Goal: Task Accomplishment & Management: Manage account settings

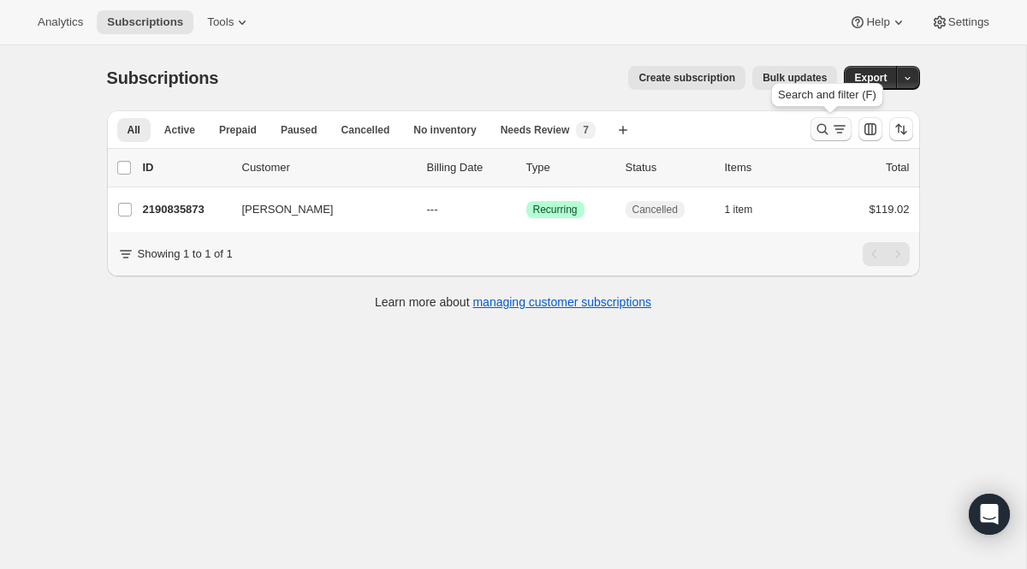
click at [831, 128] on icon "Search and filter results" at bounding box center [839, 129] width 17 height 17
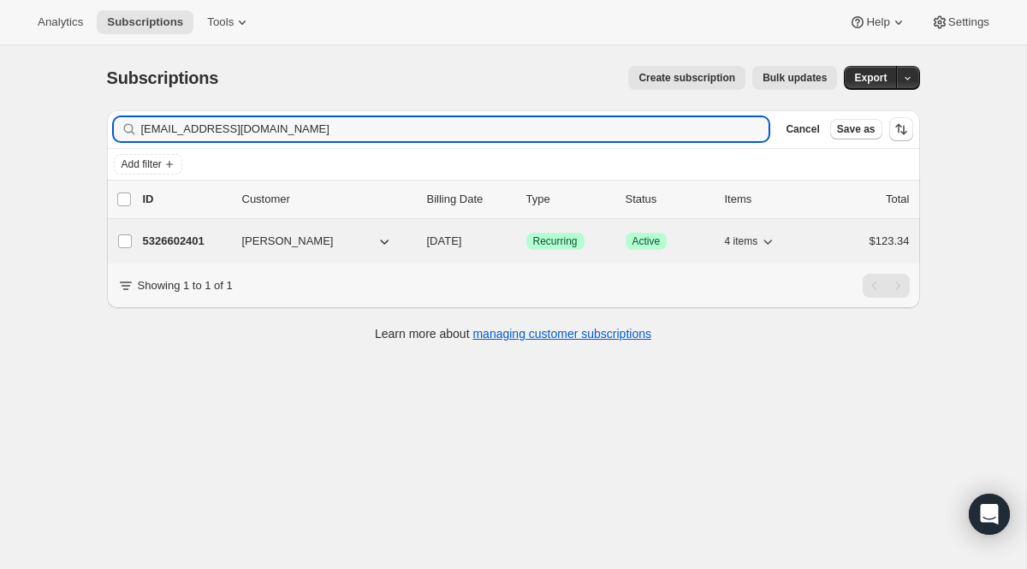
type input "[EMAIL_ADDRESS][DOMAIN_NAME]"
click at [553, 245] on span "Recurring" at bounding box center [555, 242] width 45 height 14
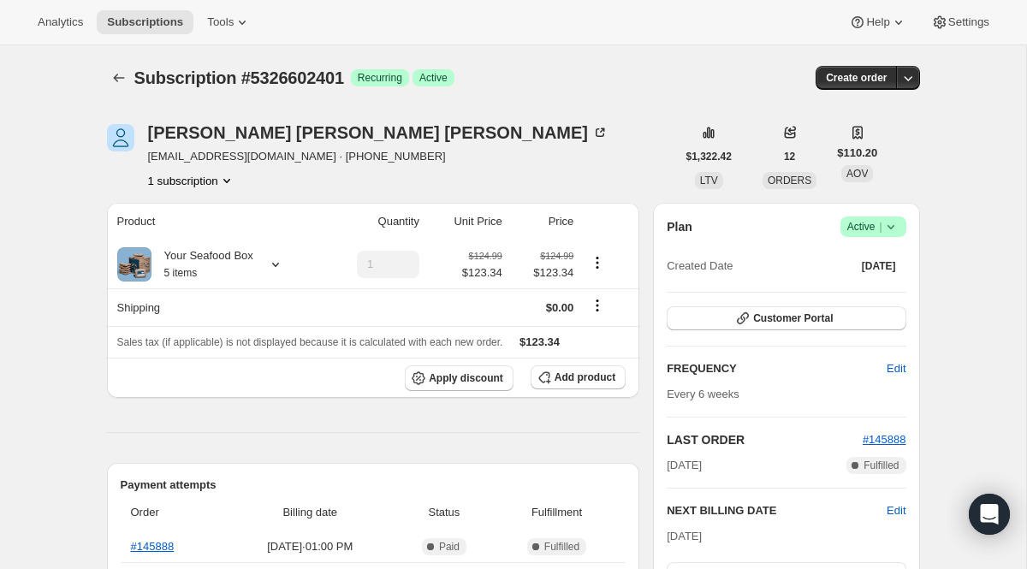
click at [870, 226] on span "Active |" at bounding box center [873, 226] width 52 height 17
click at [843, 289] on span "Cancel subscription" at bounding box center [866, 289] width 97 height 13
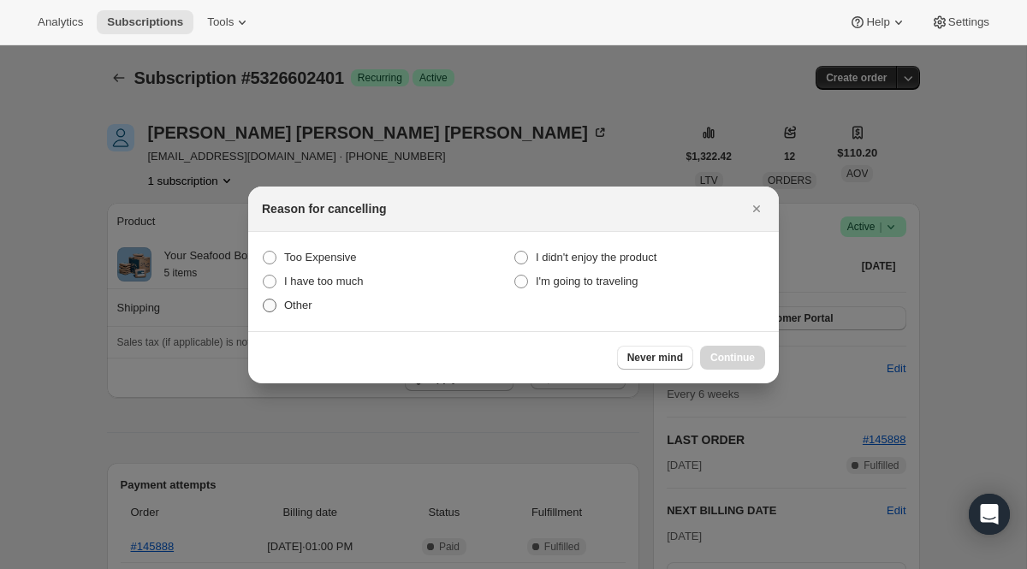
click at [309, 308] on span "Other" at bounding box center [298, 305] width 28 height 13
click at [264, 300] on input "Other" at bounding box center [263, 299] width 1 height 1
radio input "true"
click at [730, 365] on button "Continue" at bounding box center [732, 358] width 65 height 24
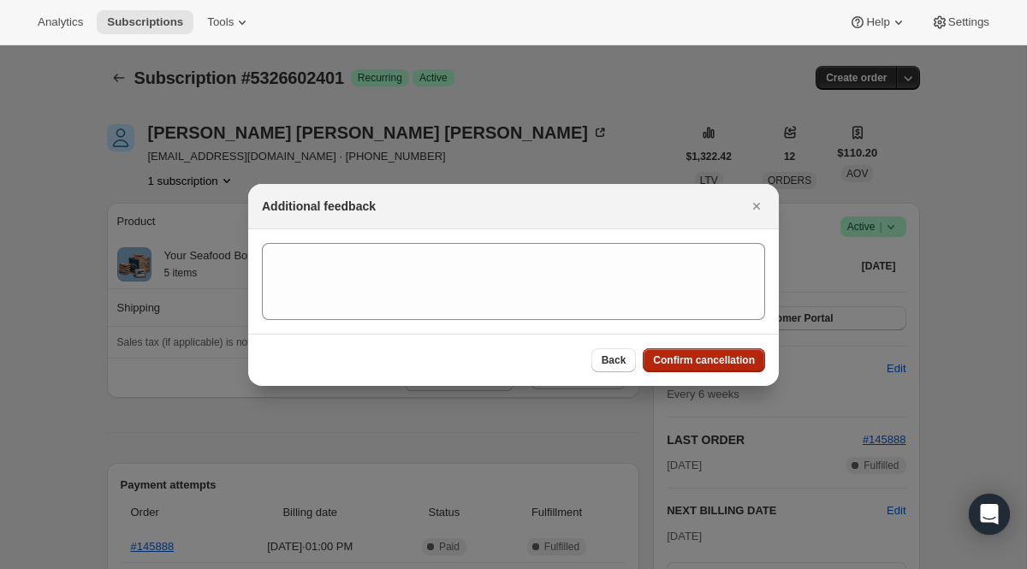
click at [730, 365] on span "Confirm cancellation" at bounding box center [704, 361] width 102 height 14
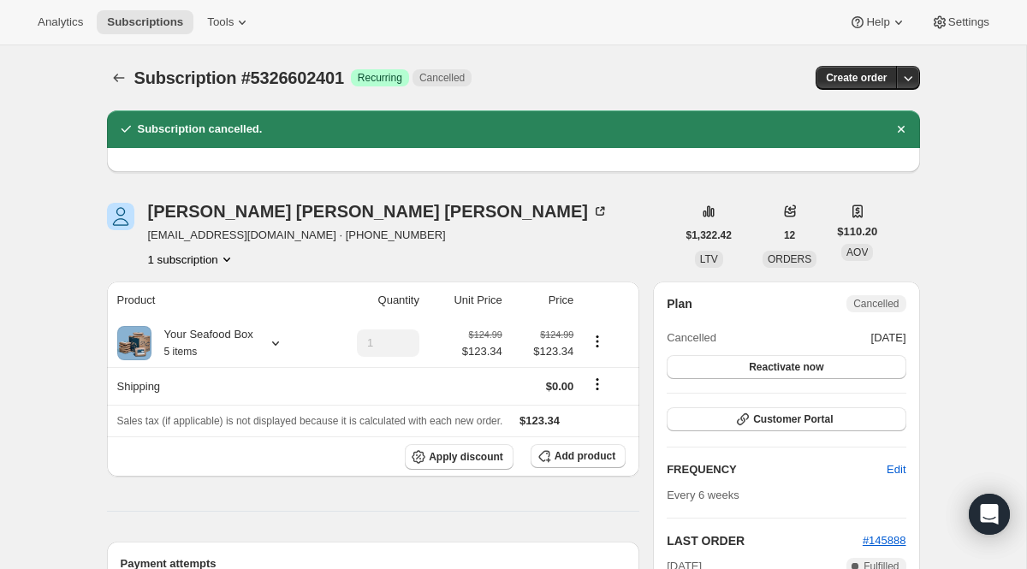
click at [124, 92] on div "Subscription #5326602401. This page is ready Subscription #5326602401 Success R…" at bounding box center [513, 77] width 813 height 65
click at [124, 83] on icon "Subscriptions" at bounding box center [118, 77] width 17 height 17
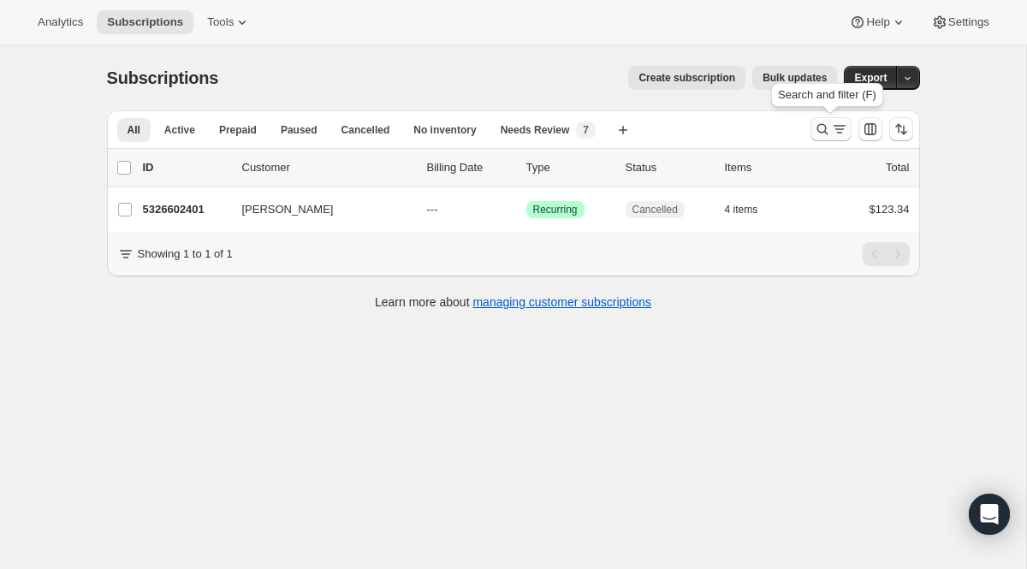
click at [822, 126] on icon "Search and filter results" at bounding box center [822, 129] width 17 height 17
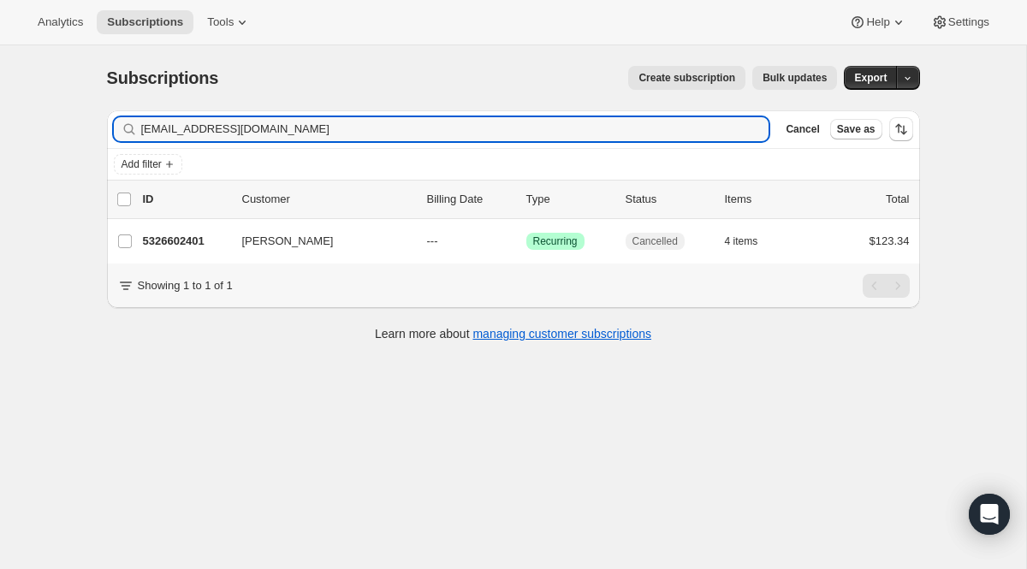
drag, startPoint x: 542, startPoint y: 136, endPoint x: 85, endPoint y: 81, distance: 460.4
click at [125, 81] on div "Subscriptions. This page is ready Subscriptions Create subscription Bulk update…" at bounding box center [513, 202] width 854 height 314
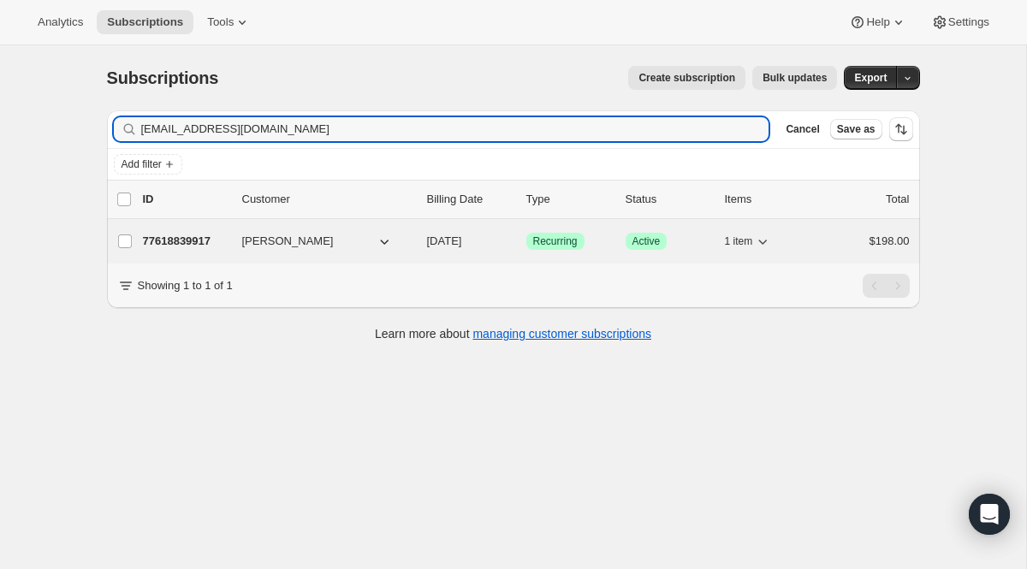
type input "[EMAIL_ADDRESS][DOMAIN_NAME]"
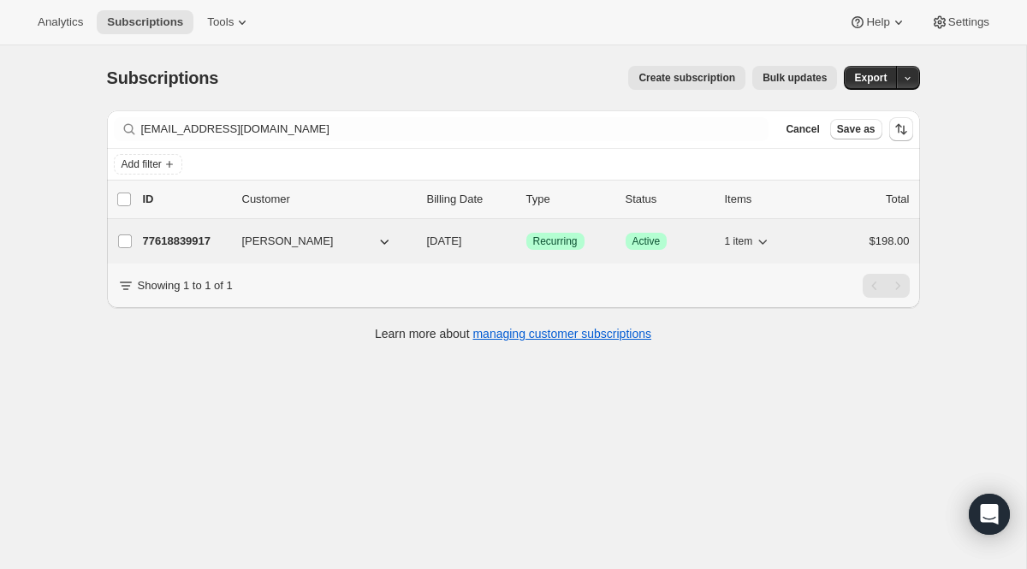
click at [553, 235] on span "Recurring" at bounding box center [555, 242] width 45 height 14
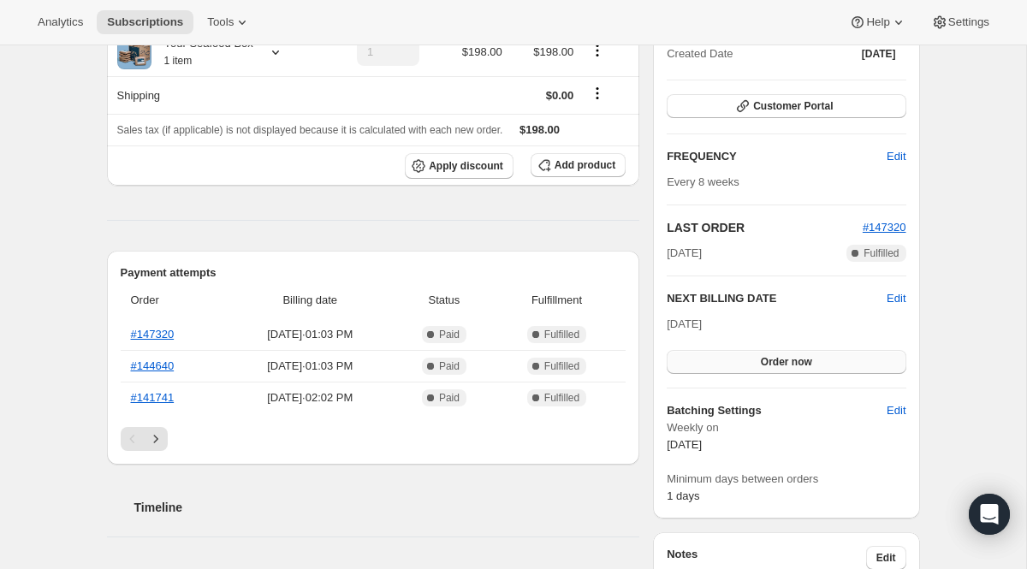
scroll to position [235, 0]
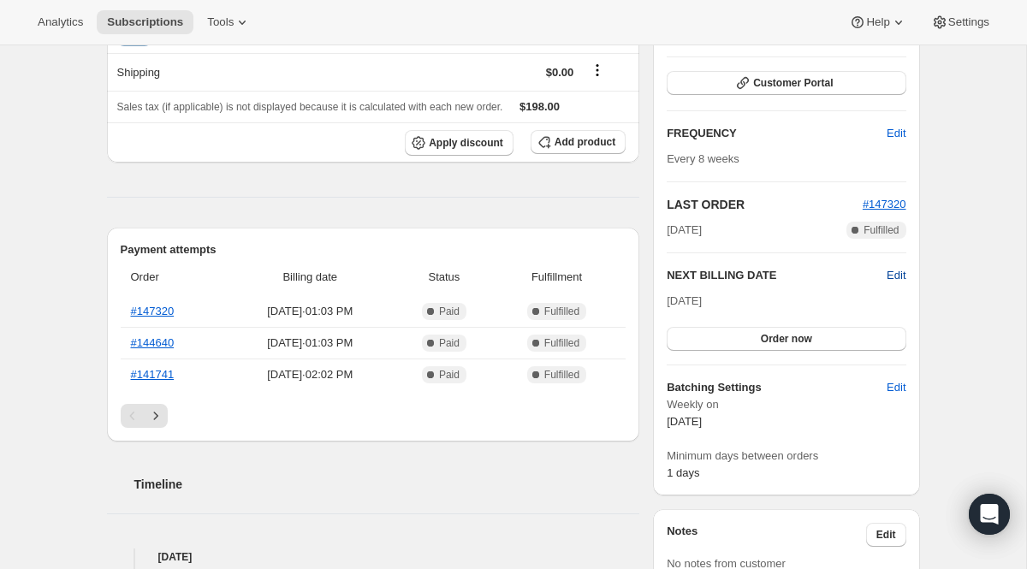
click at [897, 277] on span "Edit" at bounding box center [896, 275] width 19 height 17
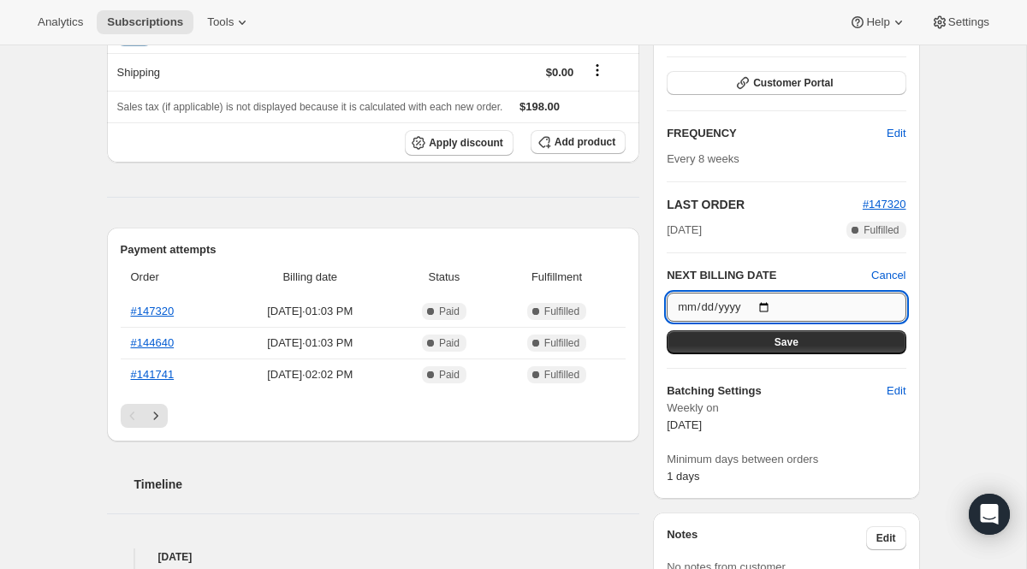
click at [773, 300] on input "[DATE]" at bounding box center [786, 307] width 239 height 29
type input "[DATE]"
click at [804, 346] on button "Save" at bounding box center [786, 342] width 239 height 24
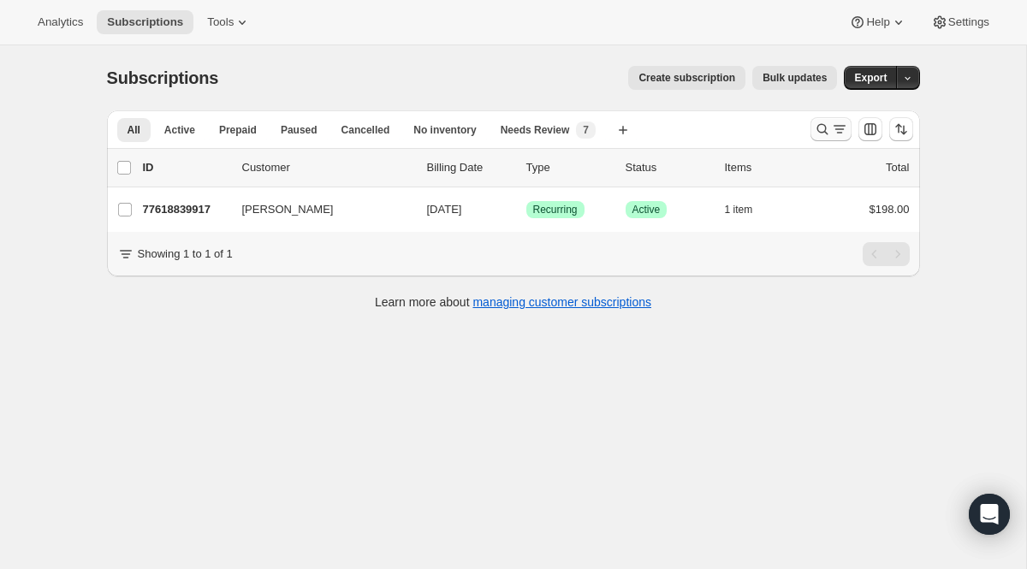
click at [834, 138] on button "Search and filter results" at bounding box center [831, 129] width 41 height 24
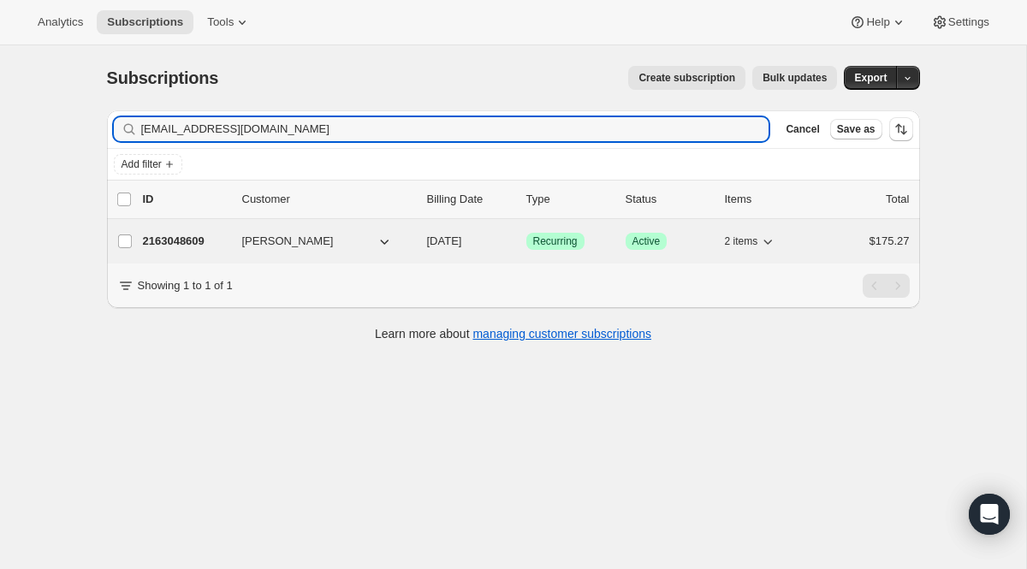
type input "vkav725@aol.com"
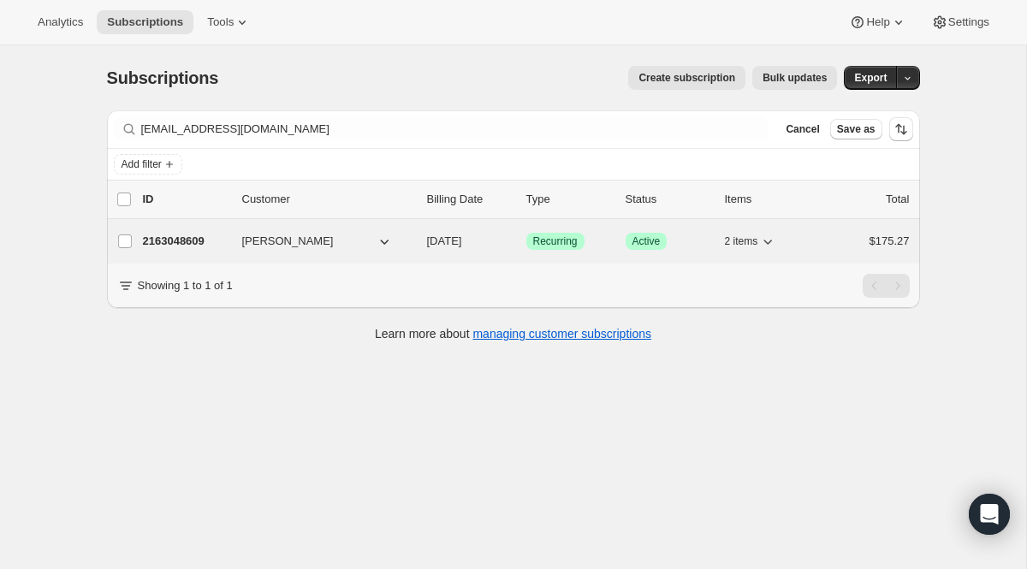
click at [556, 237] on span "Recurring" at bounding box center [555, 242] width 45 height 14
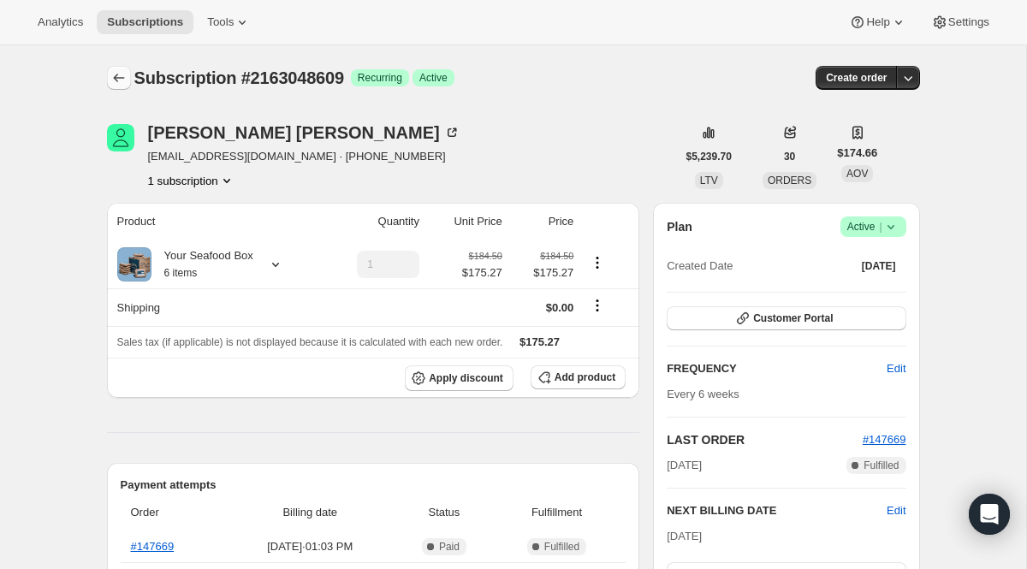
click at [119, 83] on icon "Subscriptions" at bounding box center [118, 77] width 17 height 17
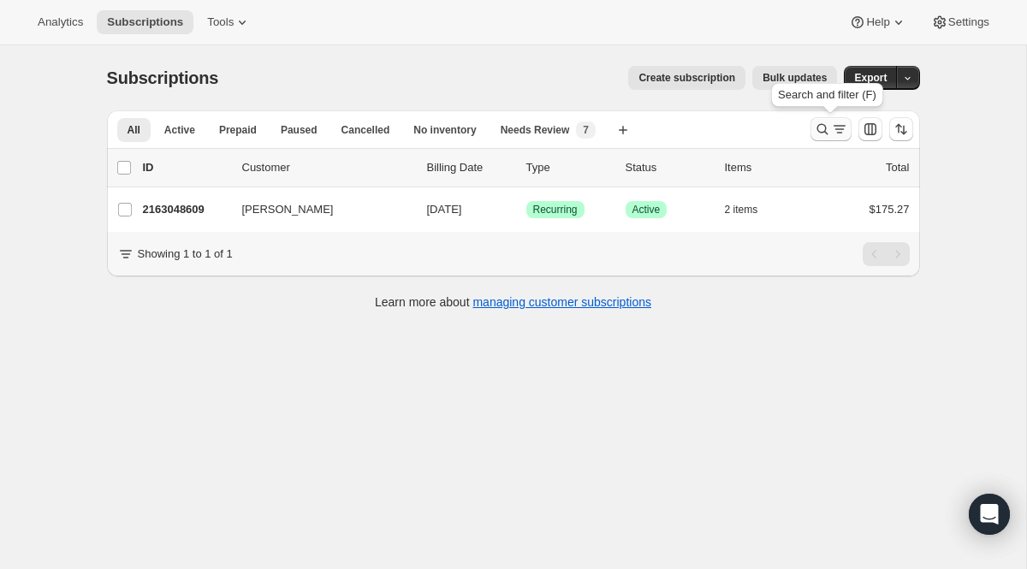
click at [829, 131] on icon "Search and filter results" at bounding box center [822, 129] width 17 height 17
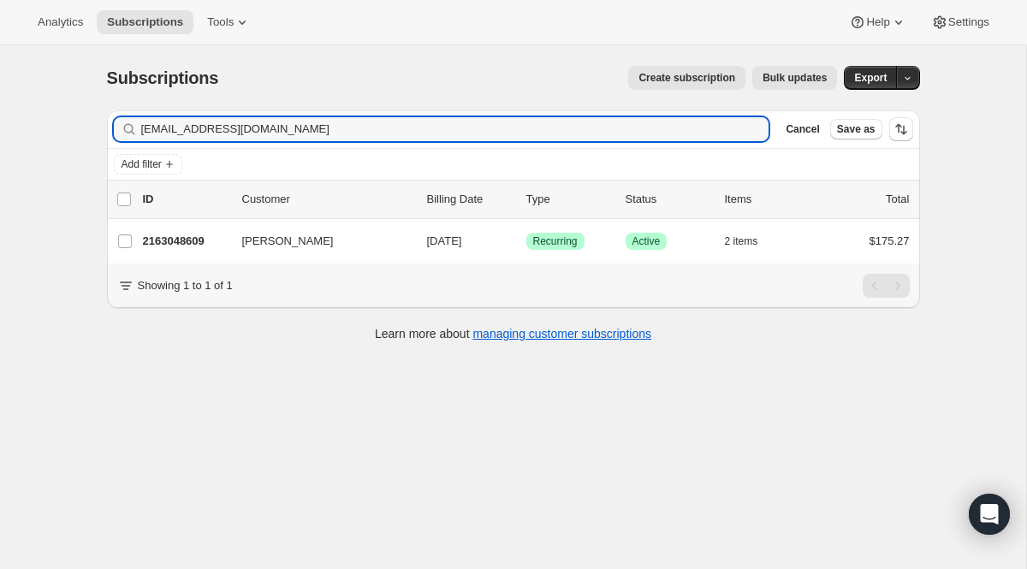
drag, startPoint x: 421, startPoint y: 136, endPoint x: 9, endPoint y: 44, distance: 422.0
click at [9, 44] on div "Analytics Subscriptions Tools Help Settings Skip to content Subscriptions. This…" at bounding box center [513, 307] width 1027 height 615
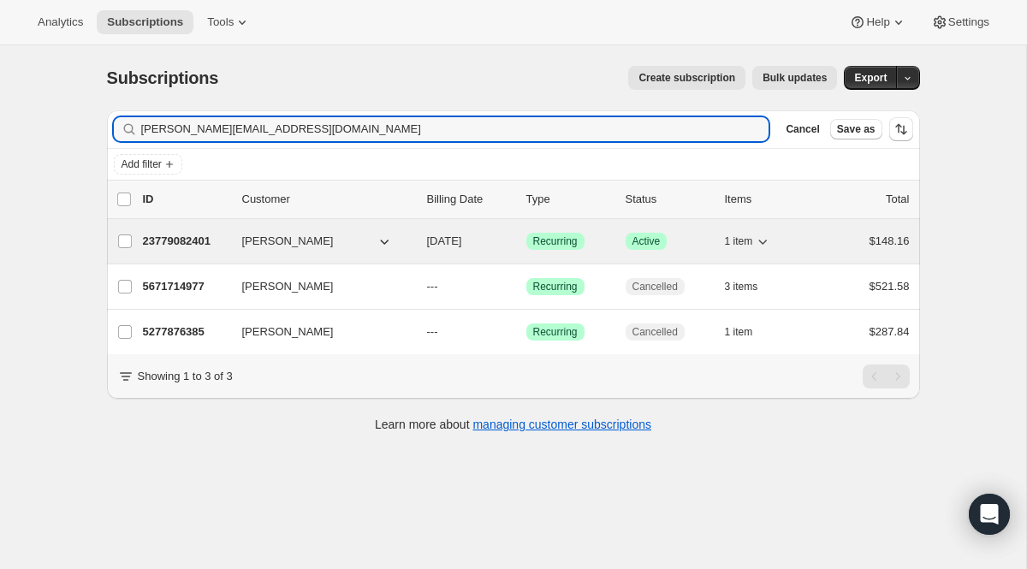
type input "kathy.turner100@yahoo.com"
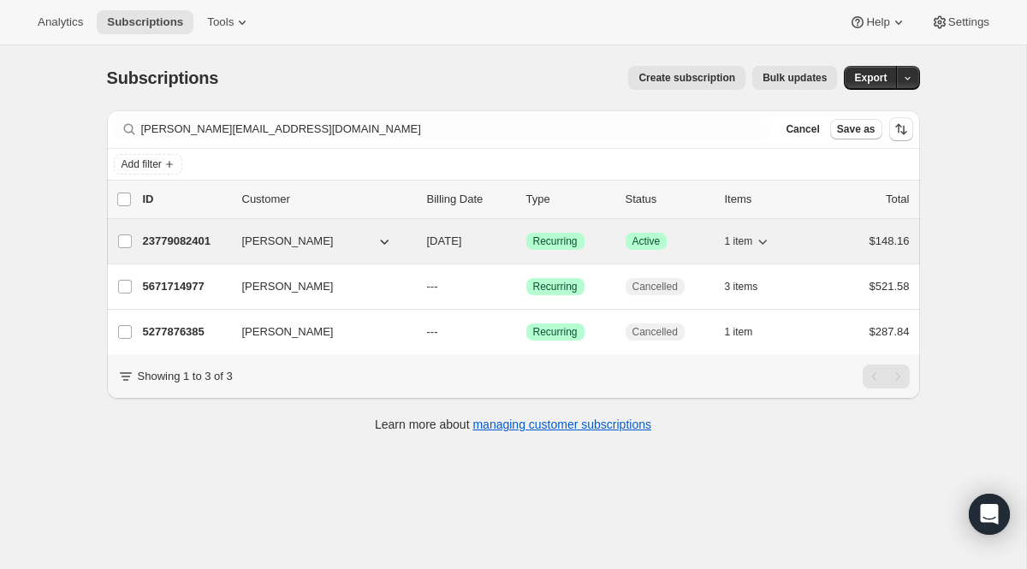
click at [552, 245] on span "Recurring" at bounding box center [555, 242] width 45 height 14
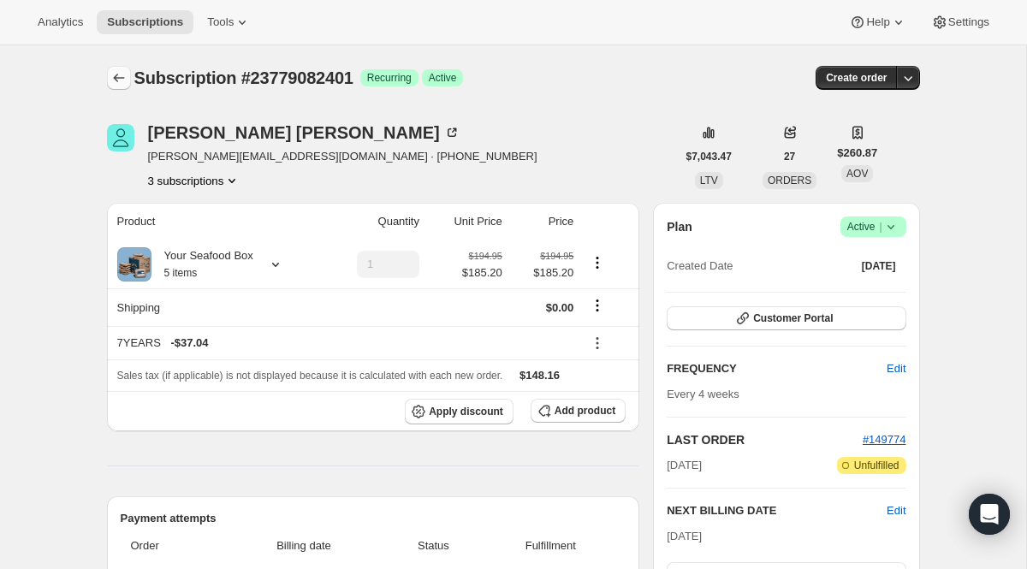
click at [120, 88] on button "Subscriptions" at bounding box center [119, 78] width 24 height 24
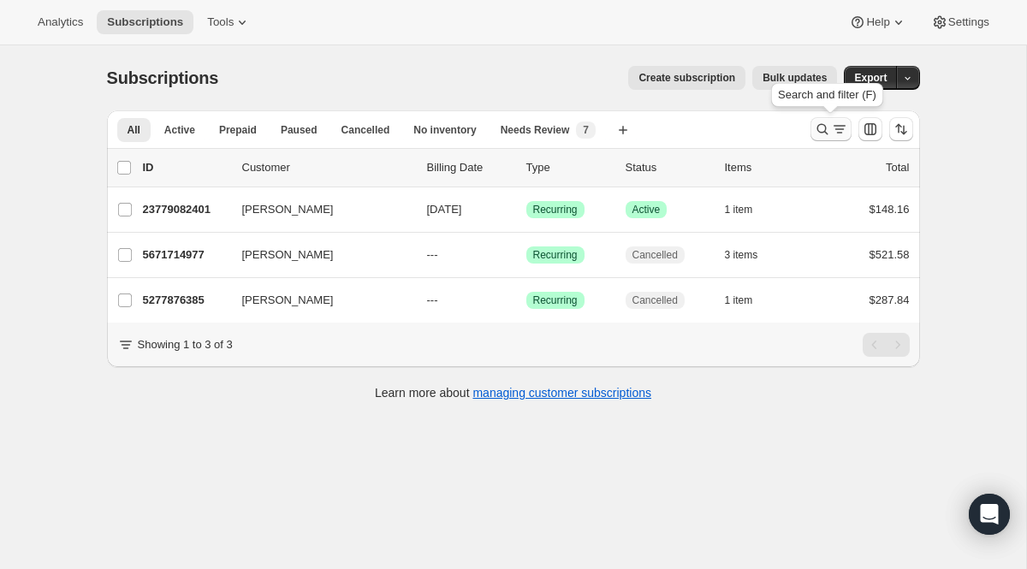
click at [817, 126] on icon "Search and filter results" at bounding box center [822, 129] width 17 height 17
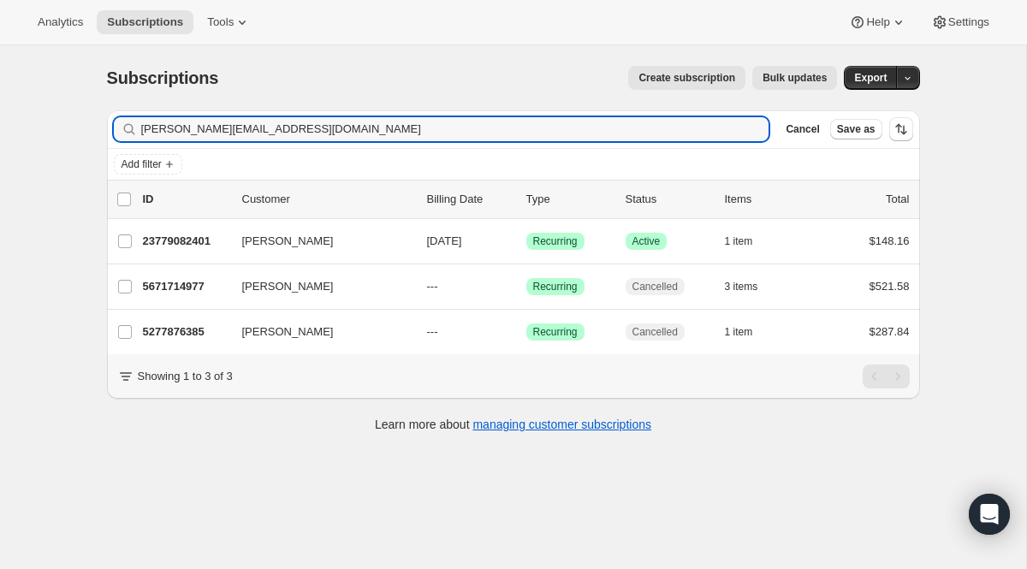
drag, startPoint x: 386, startPoint y: 134, endPoint x: 47, endPoint y: 119, distance: 339.3
click at [70, 119] on div "Subscriptions. This page is ready Subscriptions Create subscription Bulk update…" at bounding box center [513, 329] width 1026 height 569
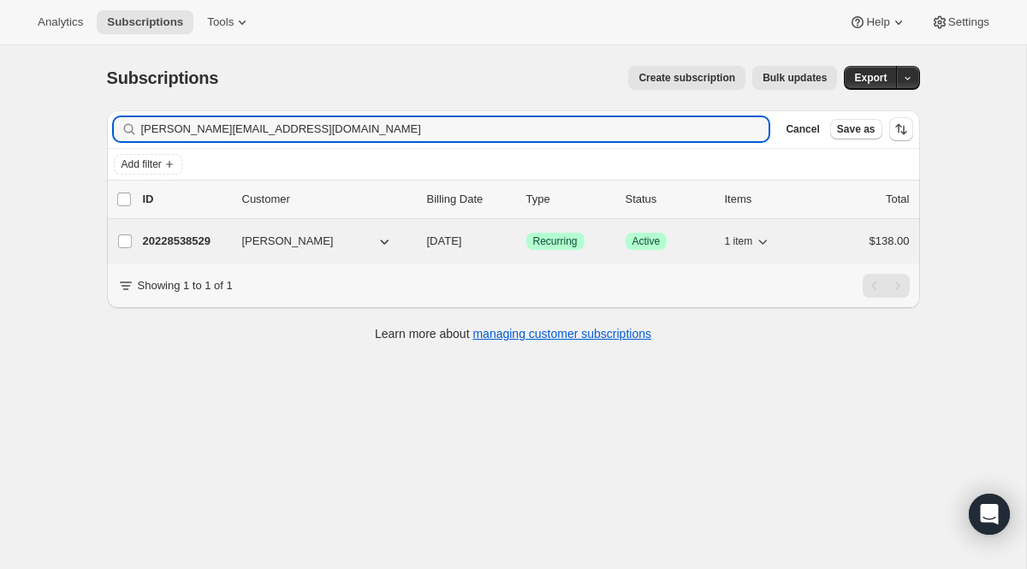
type input "anne.lmt@gmail.com"
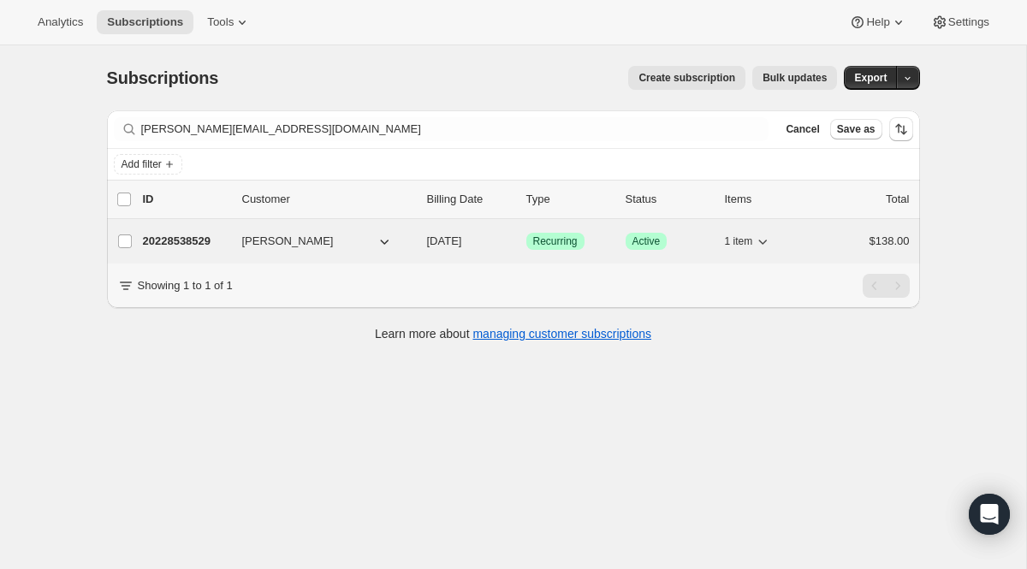
click at [554, 244] on span "Recurring" at bounding box center [555, 242] width 45 height 14
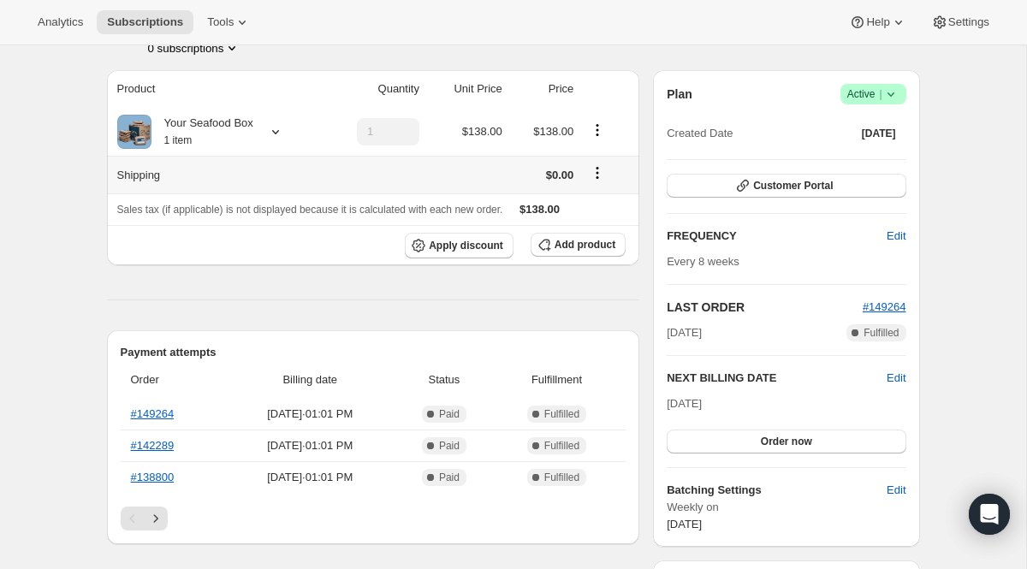
scroll to position [156, 0]
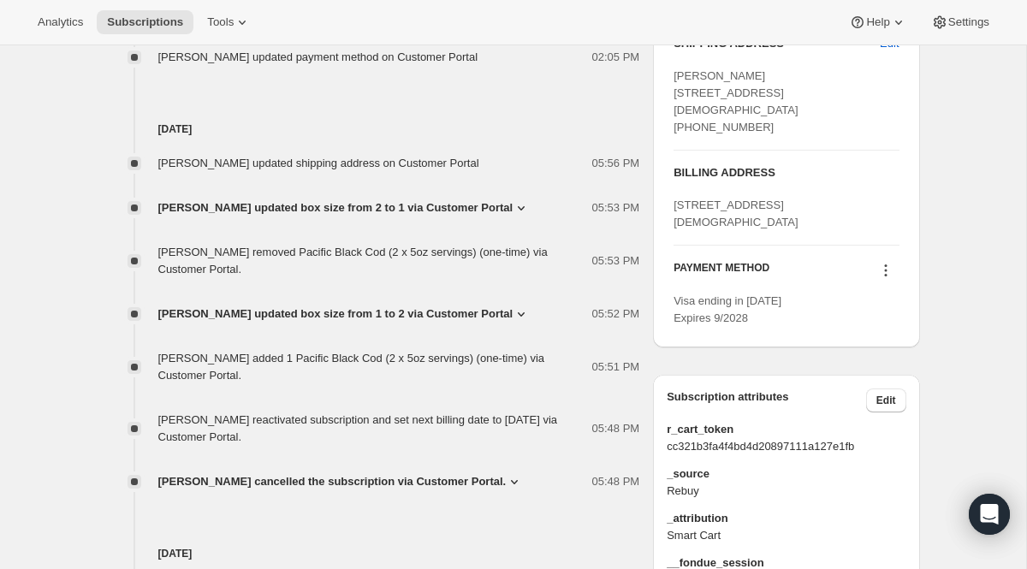
click at [884, 348] on div "SHIPPING ADDRESS Edit Anne Lee 1625 Residence Dr Columbia MO, 65201 United Stat…" at bounding box center [786, 181] width 266 height 333
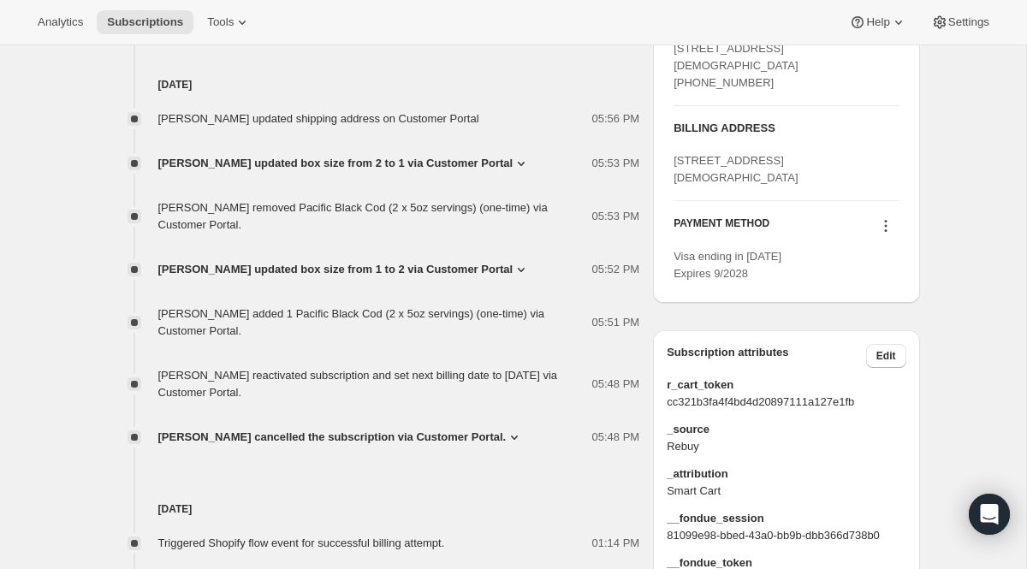
scroll to position [770, 0]
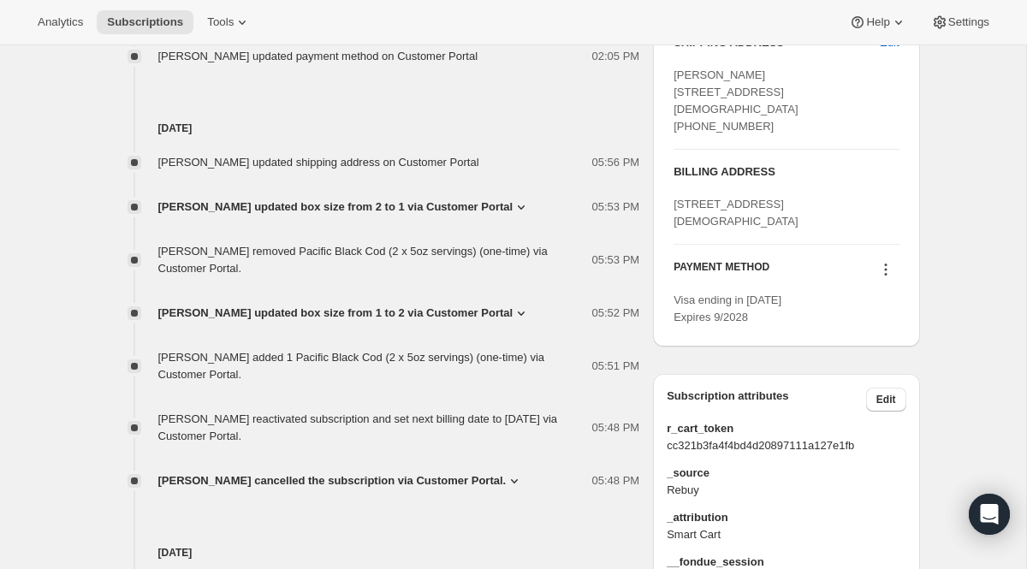
click at [886, 278] on icon at bounding box center [885, 269] width 17 height 17
click at [878, 345] on button "Send link to update card" at bounding box center [881, 336] width 130 height 27
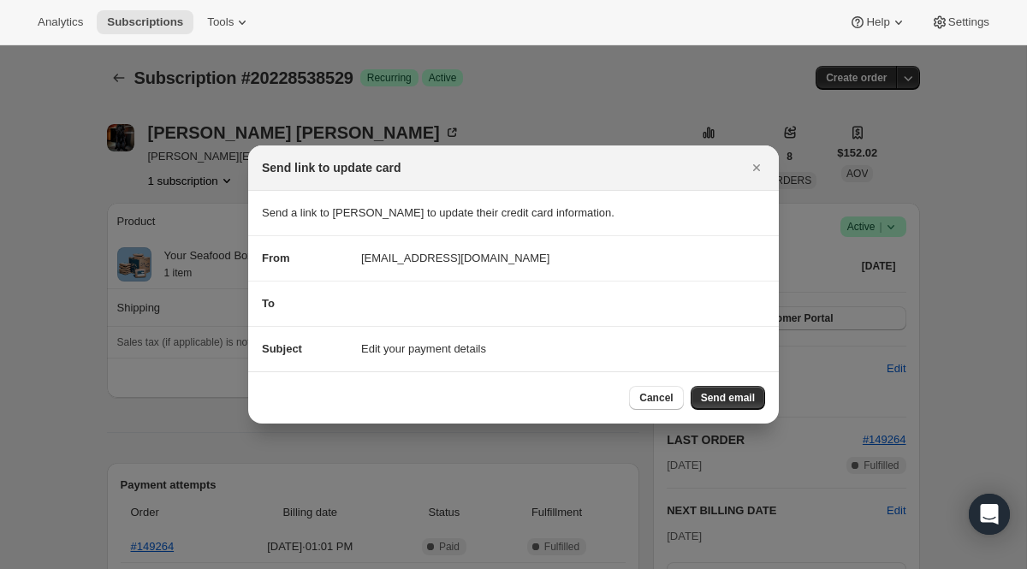
scroll to position [0, 0]
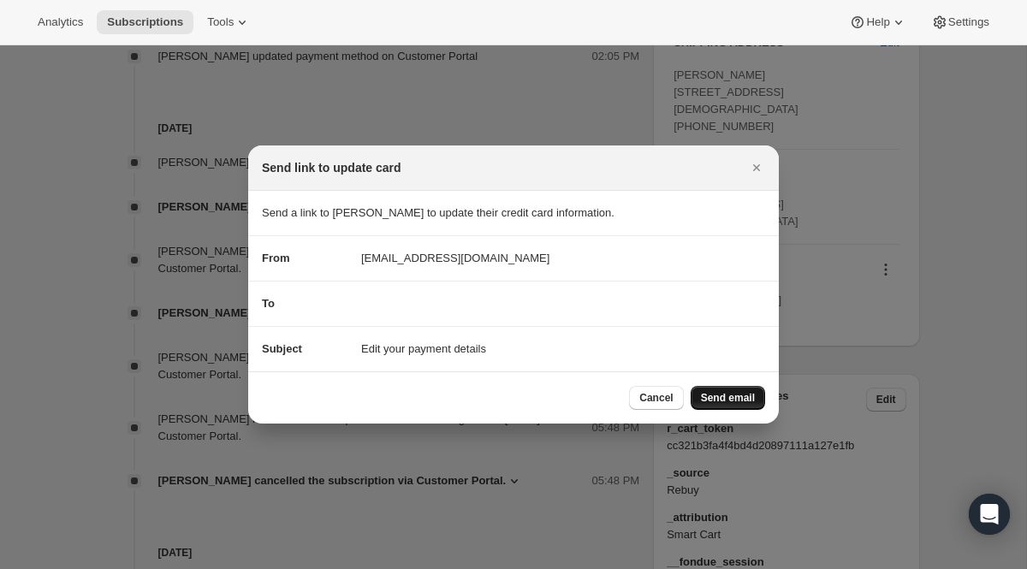
click at [750, 394] on span "Send email" at bounding box center [728, 398] width 54 height 14
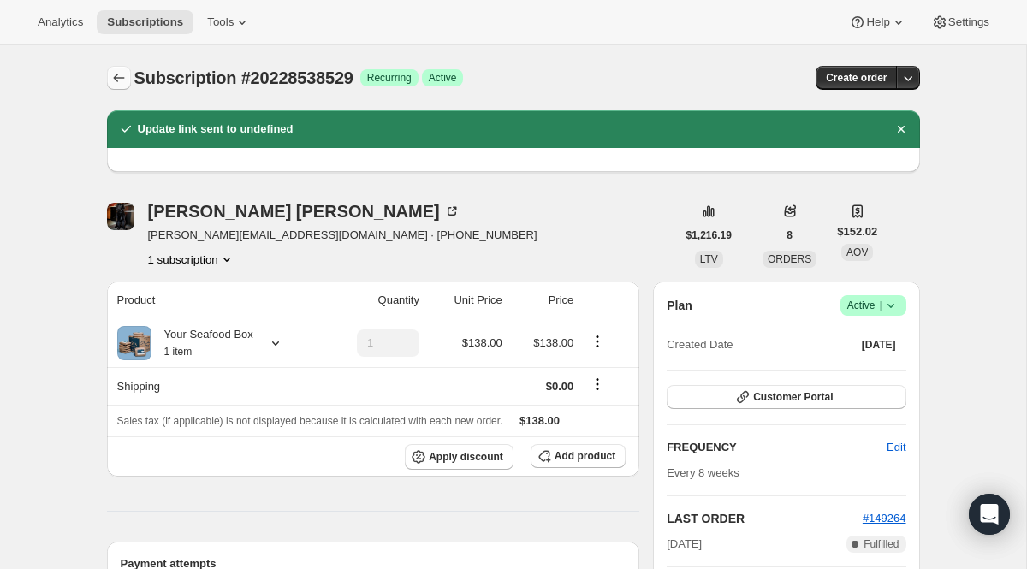
click at [116, 84] on icon "Subscriptions" at bounding box center [118, 77] width 17 height 17
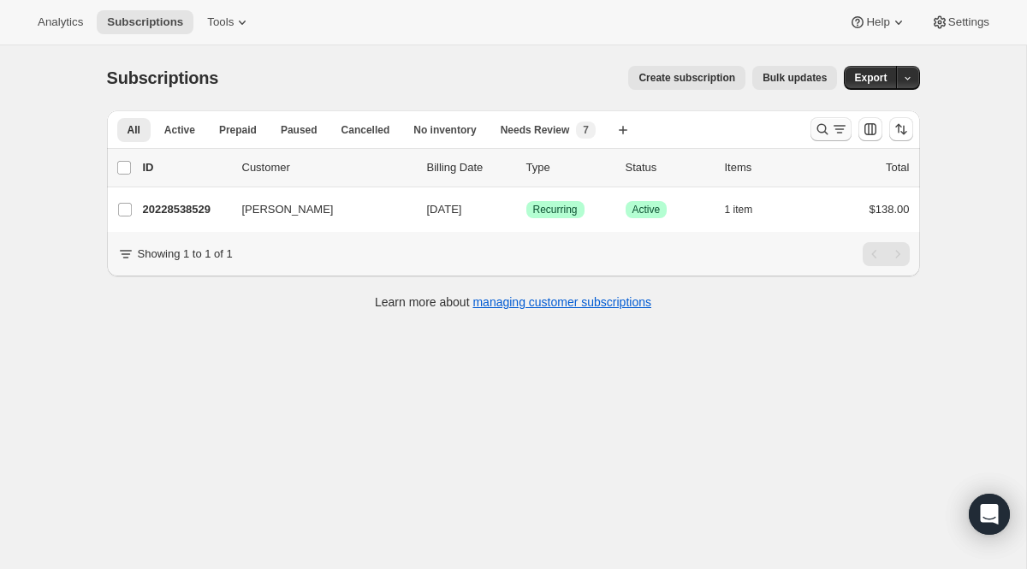
click at [828, 134] on icon "Search and filter results" at bounding box center [822, 129] width 17 height 17
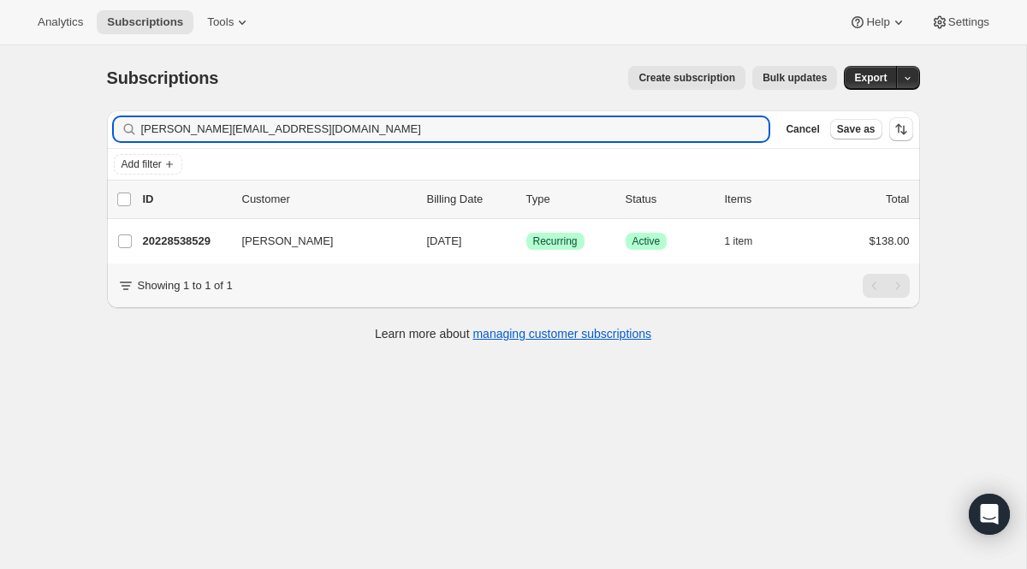
drag, startPoint x: 510, startPoint y: 127, endPoint x: 112, endPoint y: 124, distance: 398.1
click at [112, 124] on div "Filter subscribers anne.lmt@gmail.com Clear Cancel Save as" at bounding box center [513, 129] width 813 height 38
type input "velvet@ojaiexpress.net"
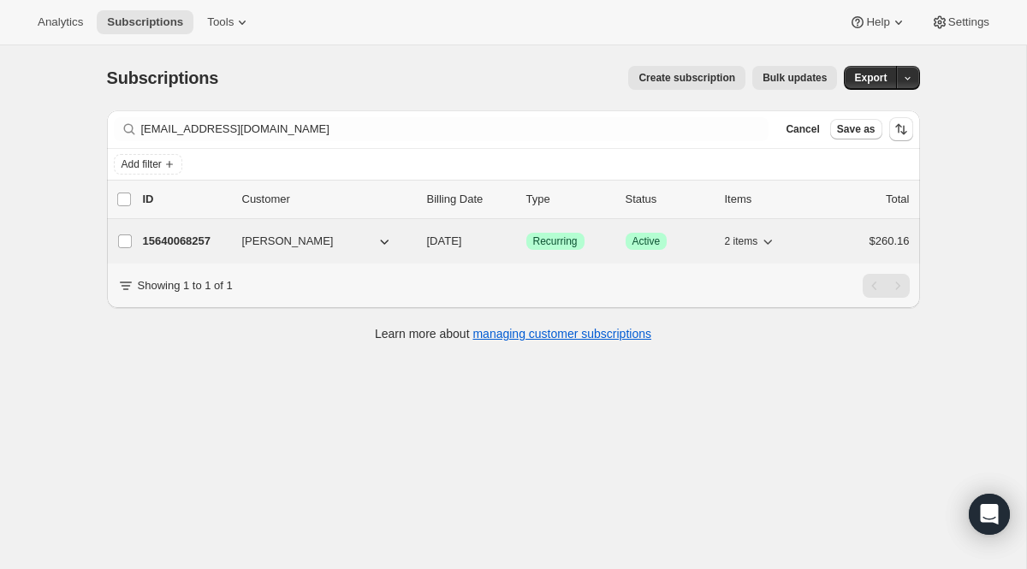
click at [553, 239] on span "Recurring" at bounding box center [555, 242] width 45 height 14
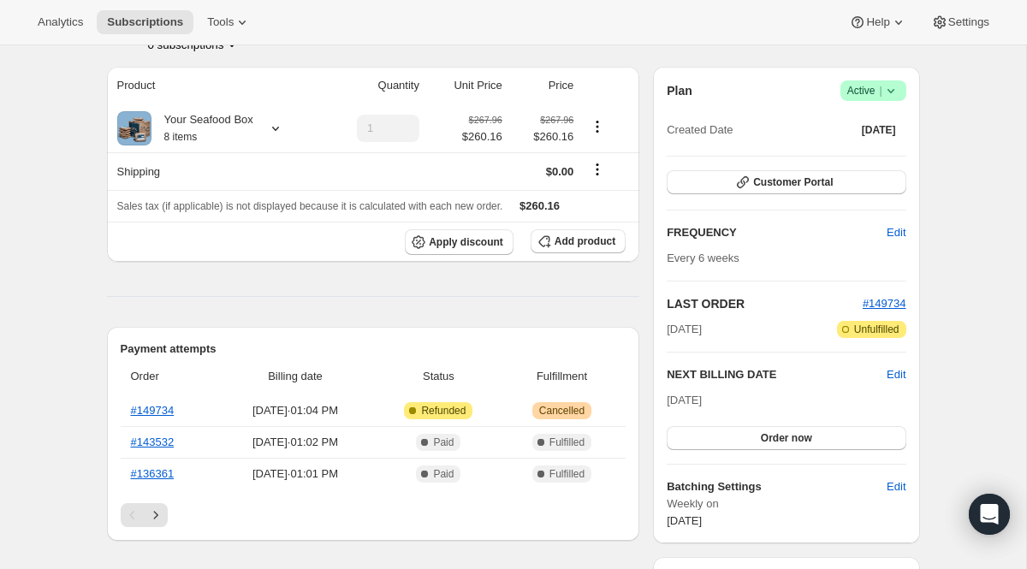
scroll to position [149, 0]
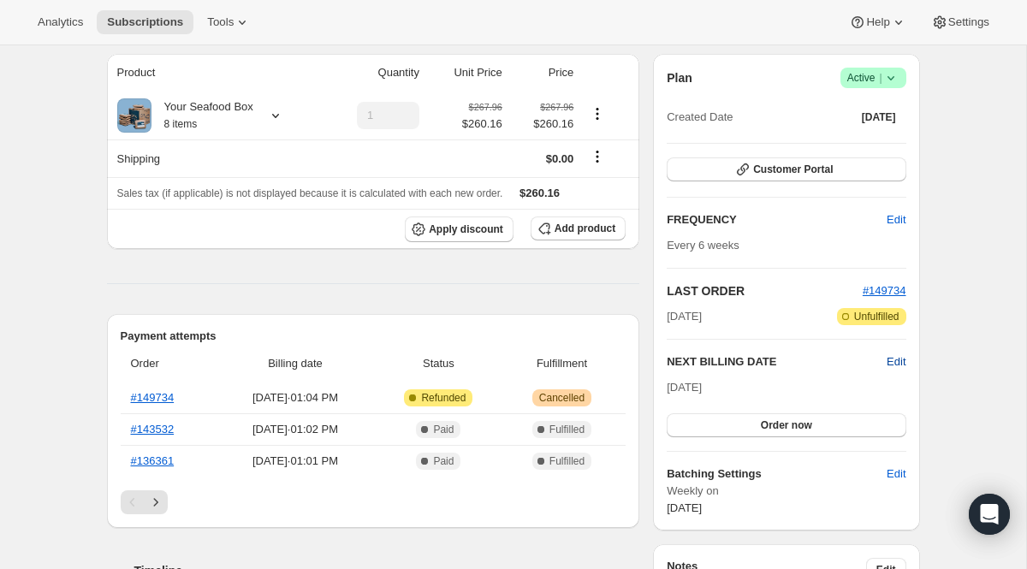
click at [890, 363] on span "Edit" at bounding box center [896, 362] width 19 height 17
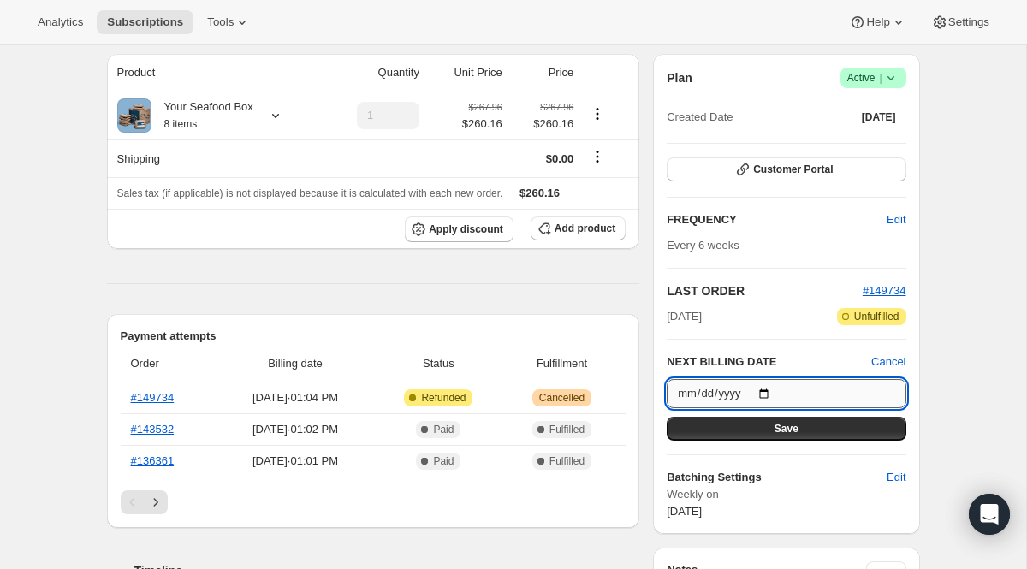
click at [768, 386] on input "2025-11-07" at bounding box center [786, 393] width 239 height 29
type input "[DATE]"
click at [742, 434] on button "Save" at bounding box center [786, 429] width 239 height 24
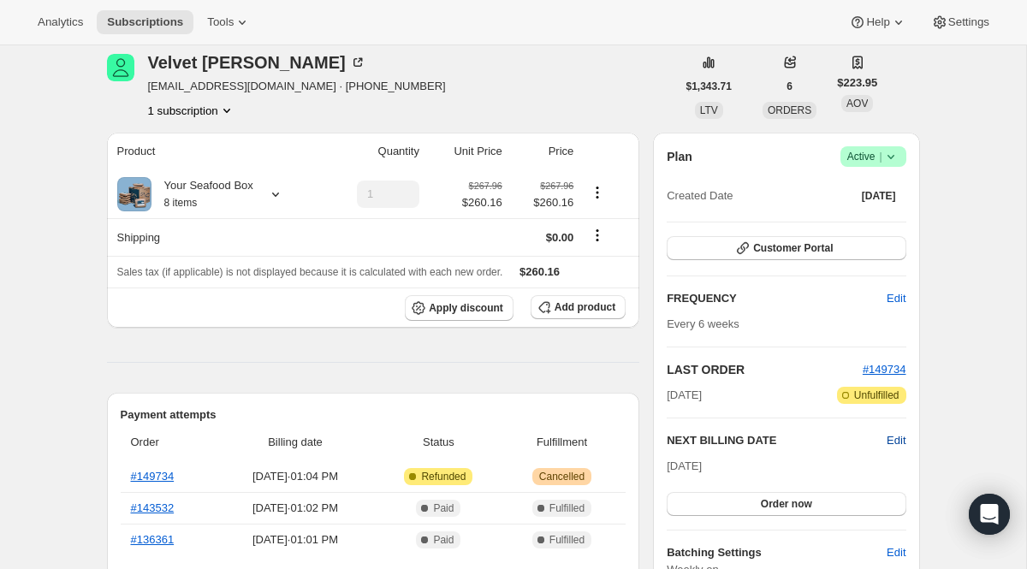
click at [895, 437] on span "Edit" at bounding box center [896, 440] width 19 height 17
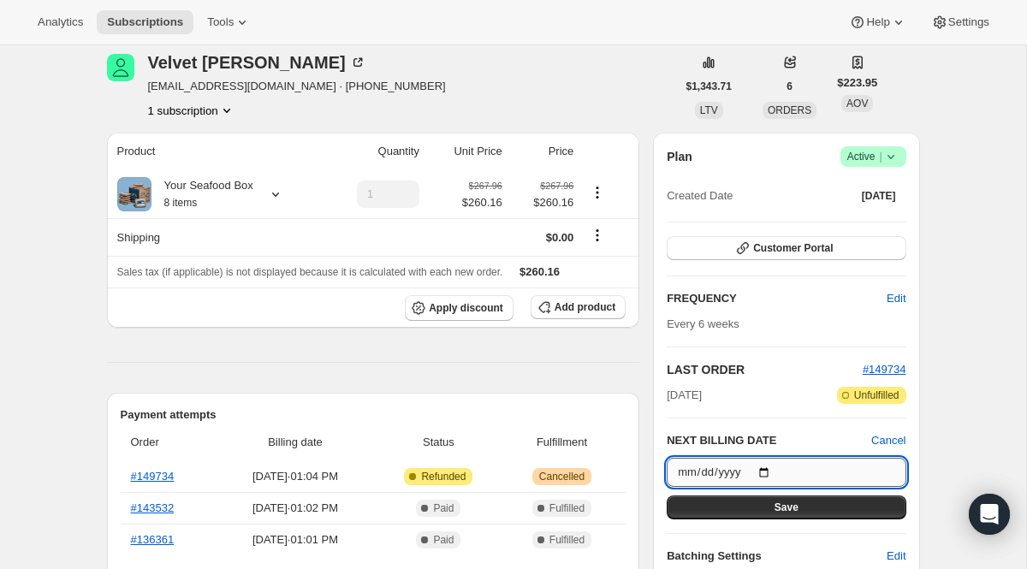
click at [773, 468] on input "[DATE]" at bounding box center [786, 472] width 239 height 29
